Goal: Task Accomplishment & Management: Use online tool/utility

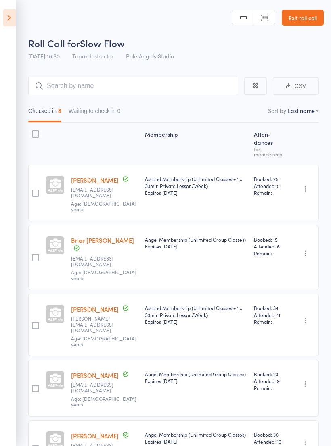
click at [308, 190] on icon "button" at bounding box center [305, 189] width 8 height 8
click at [311, 135] on div "Membership Atten­dances for membership Samantha Cabot samanthagcabot@gmail.com …" at bounding box center [173, 395] width 290 height 544
click at [11, 21] on icon at bounding box center [9, 17] width 13 height 17
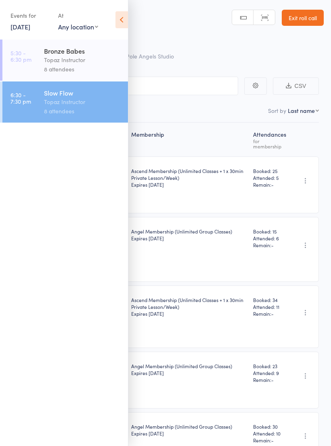
click at [60, 69] on div "8 attendees" at bounding box center [82, 69] width 77 height 9
click at [70, 60] on div "Topaz Instructor" at bounding box center [82, 59] width 77 height 9
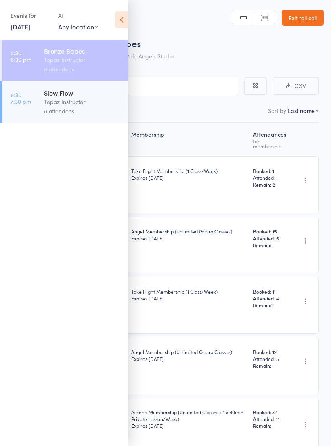
click at [124, 13] on icon at bounding box center [121, 19] width 13 height 17
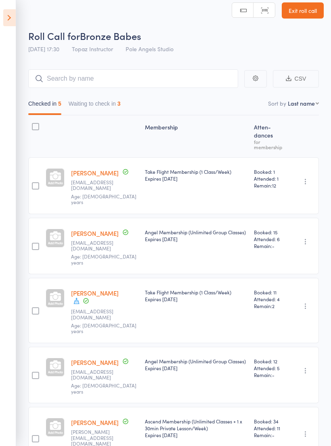
scroll to position [25, 0]
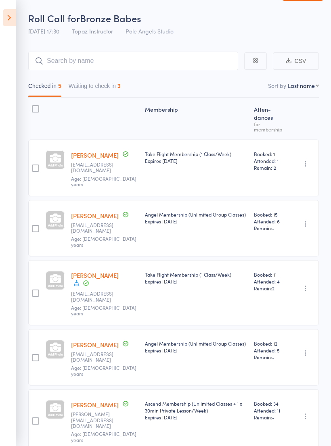
click at [100, 88] on button "Waiting to check in 3" at bounding box center [95, 88] width 52 height 19
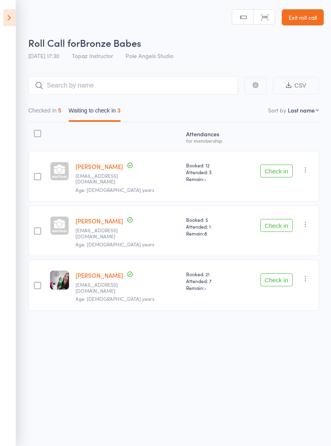
scroll to position [6, 0]
click at [274, 165] on button "Check in" at bounding box center [276, 171] width 32 height 13
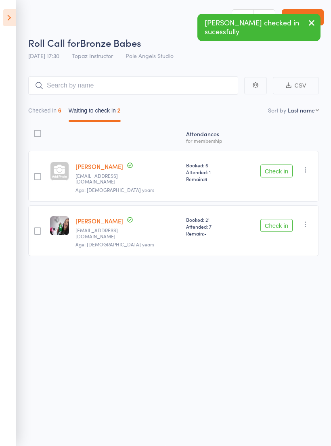
click at [305, 220] on icon "button" at bounding box center [305, 224] width 8 height 8
click at [281, 278] on li "Mark absent" at bounding box center [276, 283] width 67 height 11
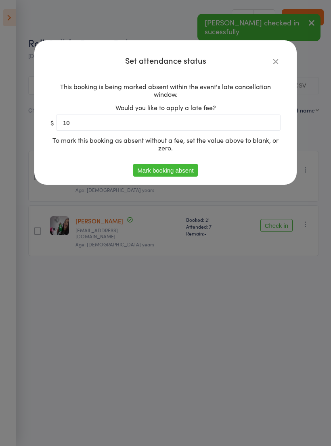
click at [182, 170] on button "Mark booking absent" at bounding box center [165, 170] width 64 height 13
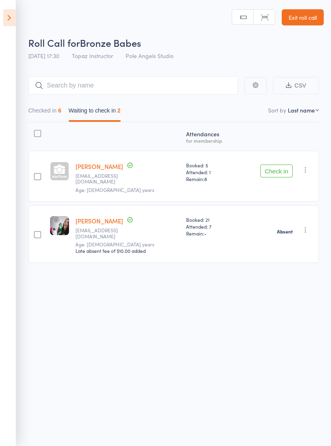
click at [309, 166] on icon "button" at bounding box center [305, 170] width 8 height 8
click at [276, 225] on li "Mark absent" at bounding box center [276, 228] width 67 height 11
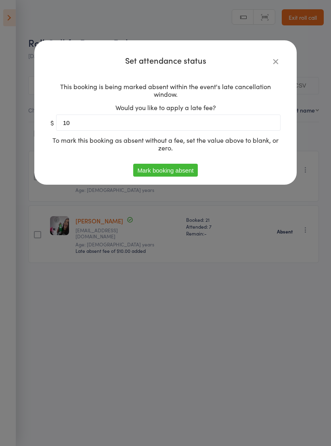
click at [180, 173] on button "Mark booking absent" at bounding box center [165, 170] width 64 height 13
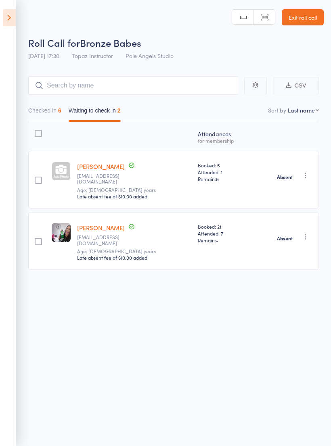
click at [12, 16] on icon at bounding box center [9, 17] width 13 height 17
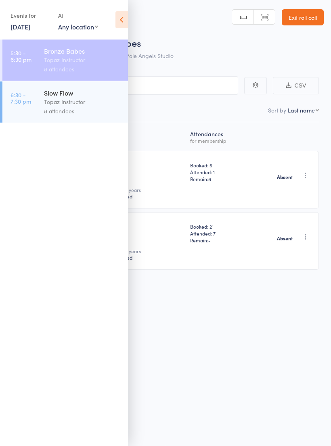
click at [28, 31] on link "[DATE]" at bounding box center [20, 26] width 20 height 9
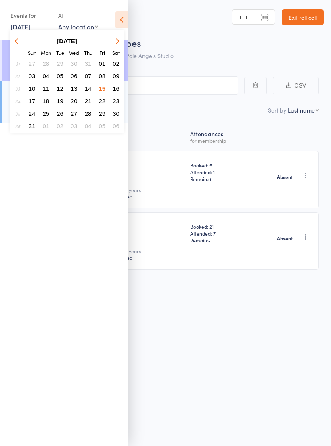
click at [119, 94] on button "16" at bounding box center [116, 88] width 13 height 11
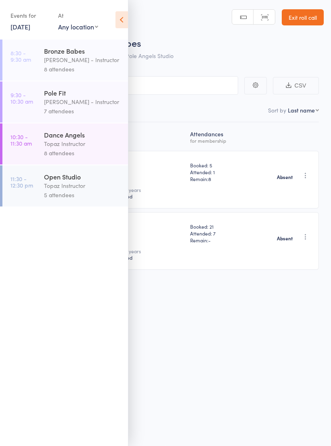
click at [69, 148] on div "Topaz Instructor" at bounding box center [82, 143] width 77 height 9
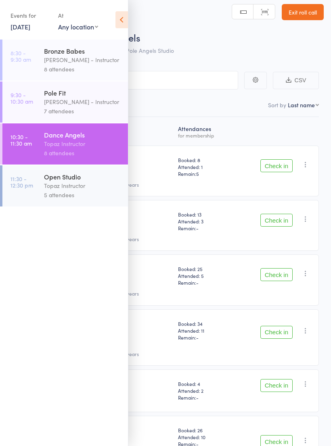
click at [123, 22] on icon at bounding box center [121, 19] width 13 height 17
